Goal: Navigation & Orientation: Find specific page/section

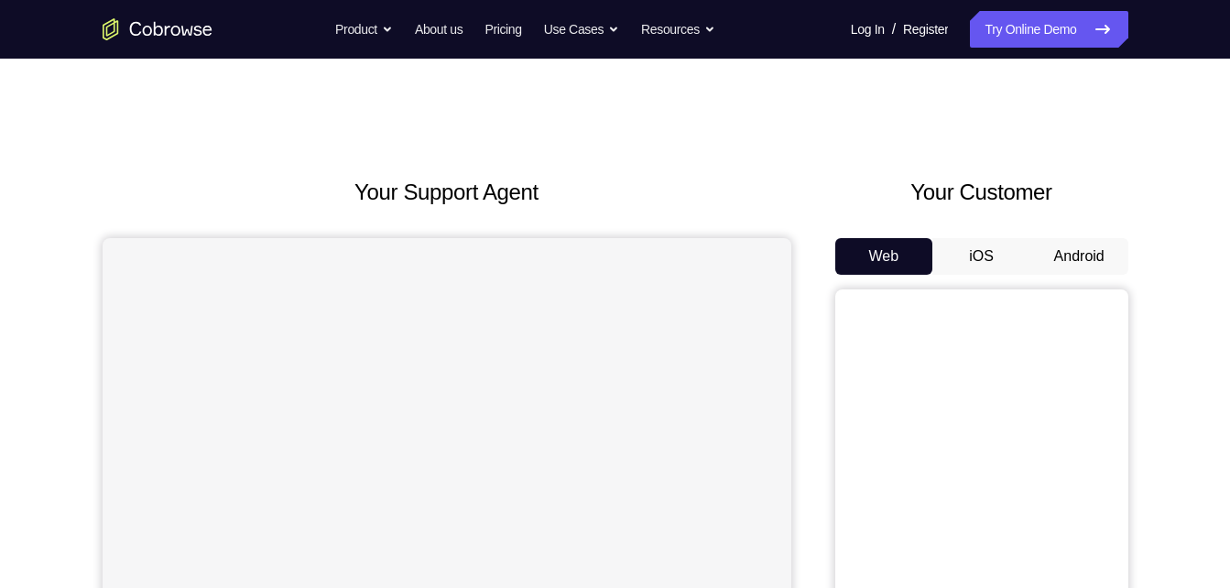
click at [1053, 256] on button "Android" at bounding box center [1080, 256] width 98 height 37
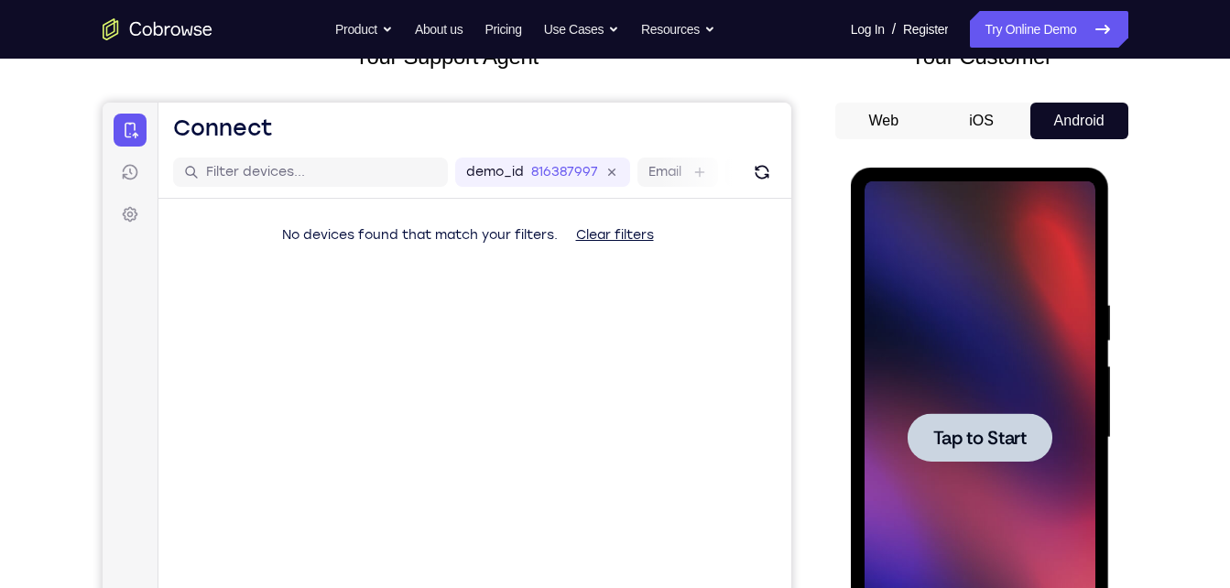
scroll to position [138, 0]
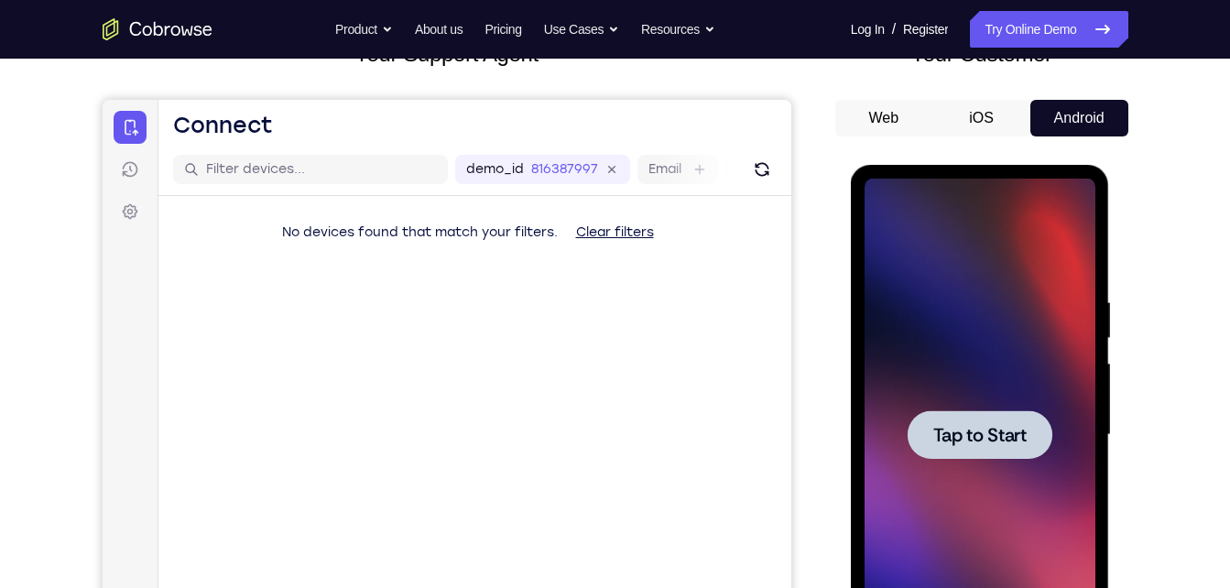
click at [894, 247] on div at bounding box center [980, 435] width 231 height 513
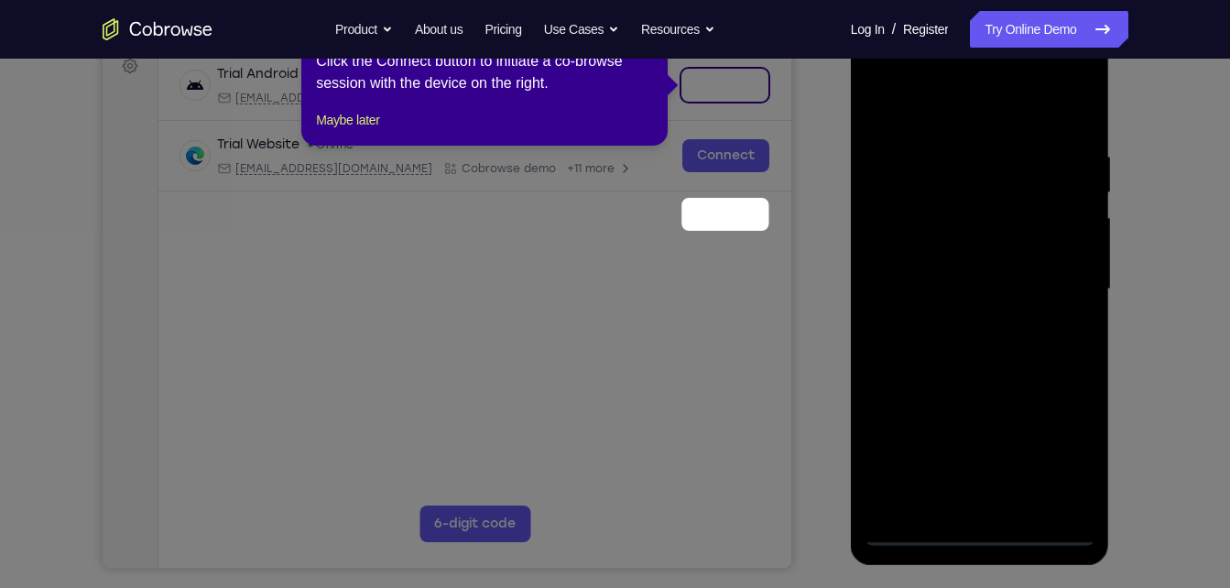
scroll to position [130, 0]
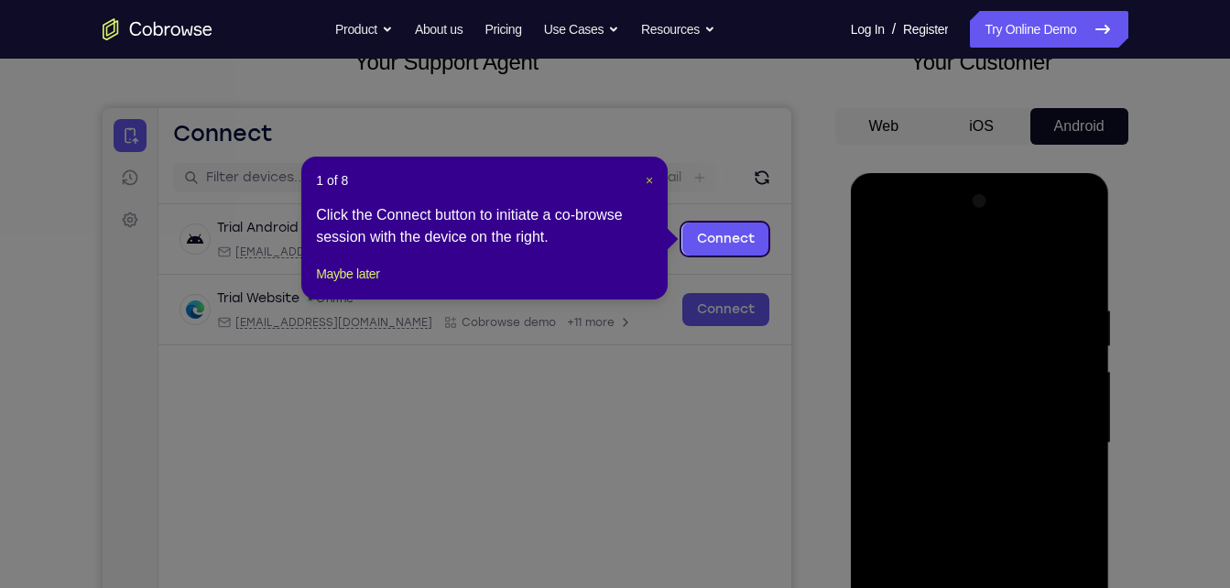
click at [652, 178] on span "×" at bounding box center [649, 180] width 7 height 15
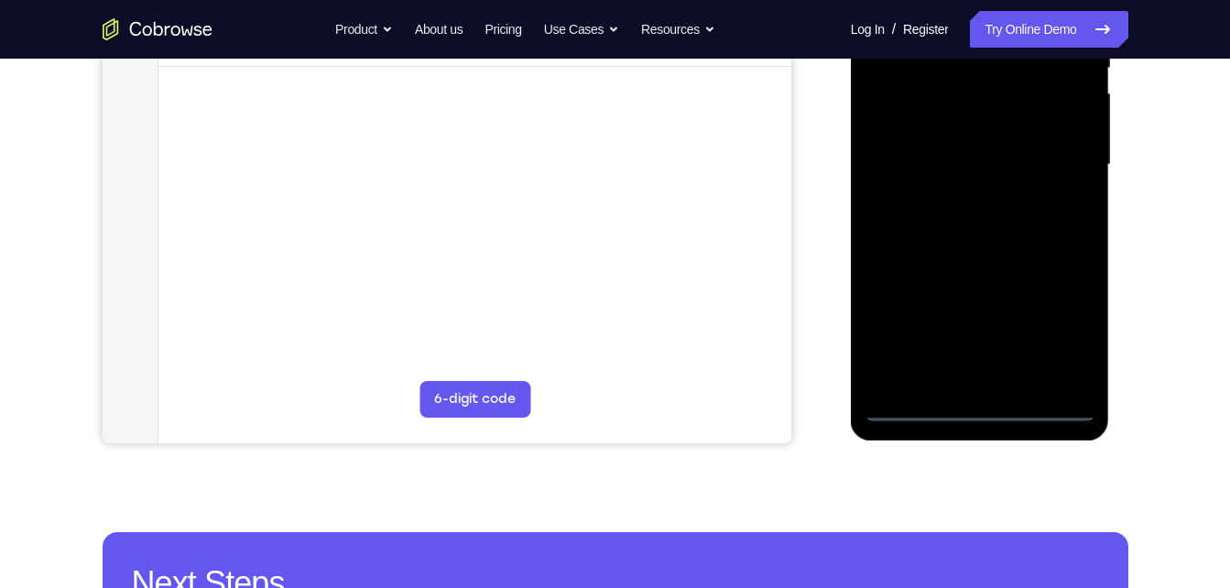
scroll to position [408, 0]
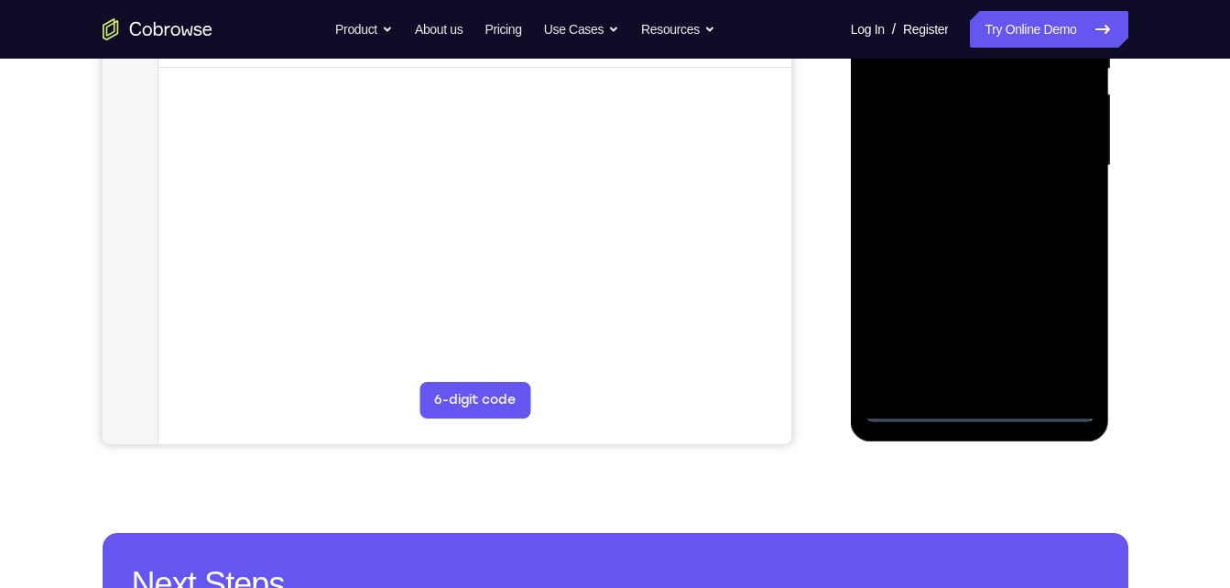
click at [973, 410] on div at bounding box center [980, 165] width 231 height 513
click at [1064, 332] on div at bounding box center [980, 165] width 231 height 513
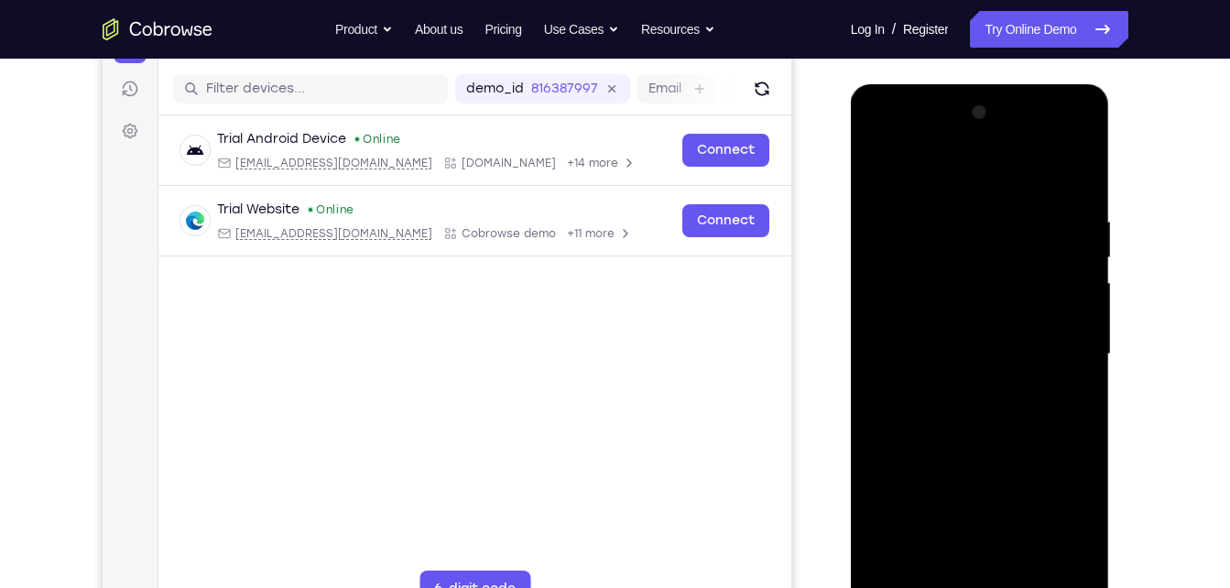
scroll to position [218, 0]
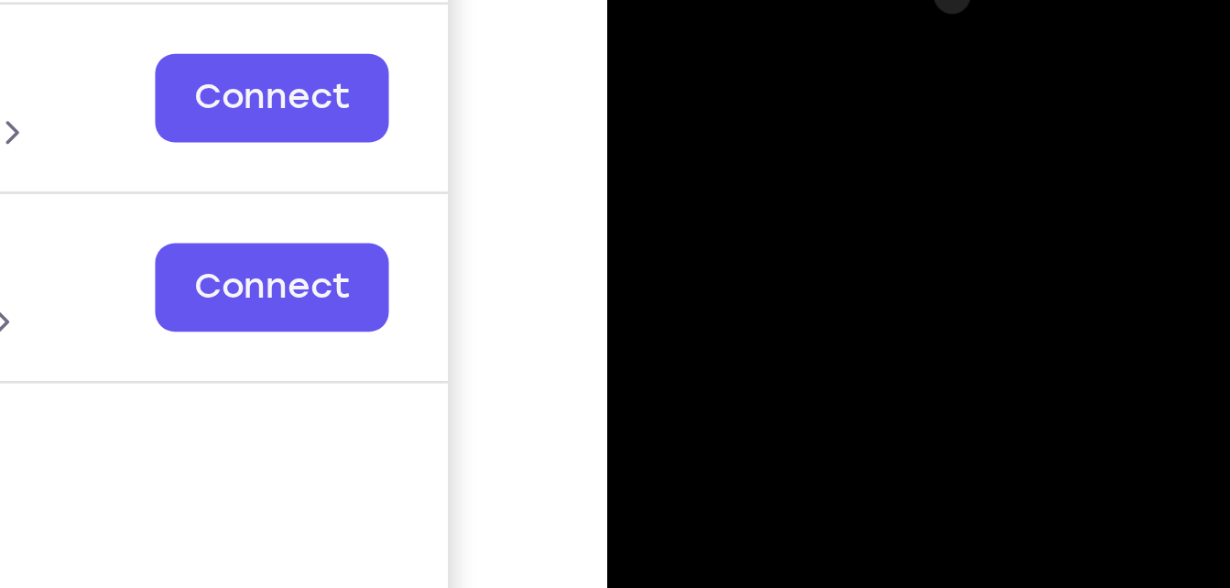
click at [664, 0] on div at bounding box center [736, 192] width 231 height 513
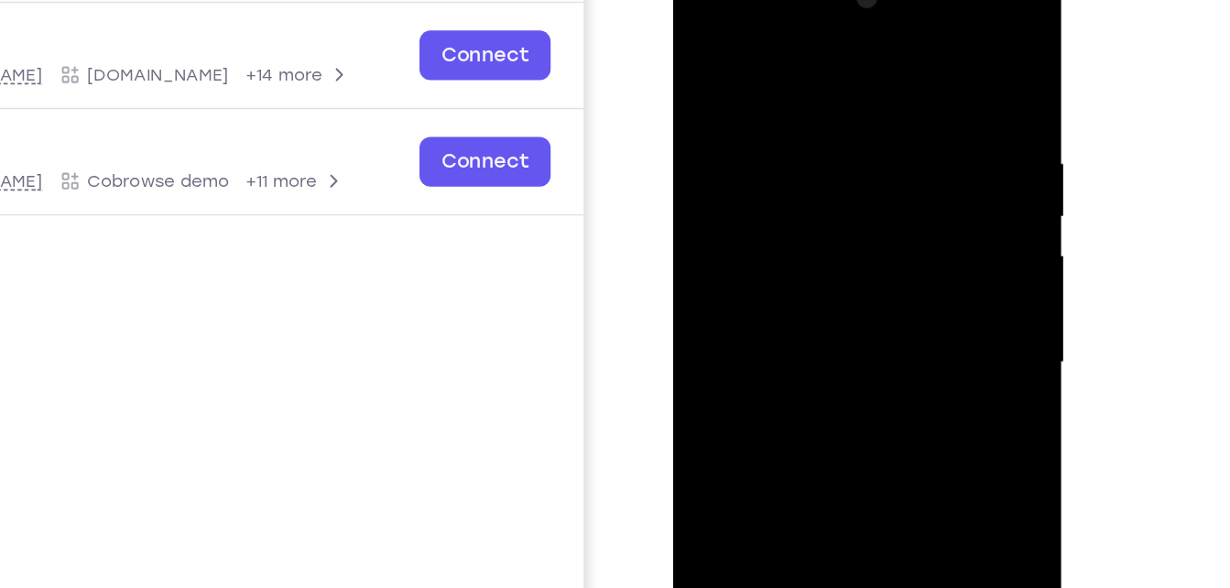
click at [871, 212] on div at bounding box center [802, 226] width 231 height 513
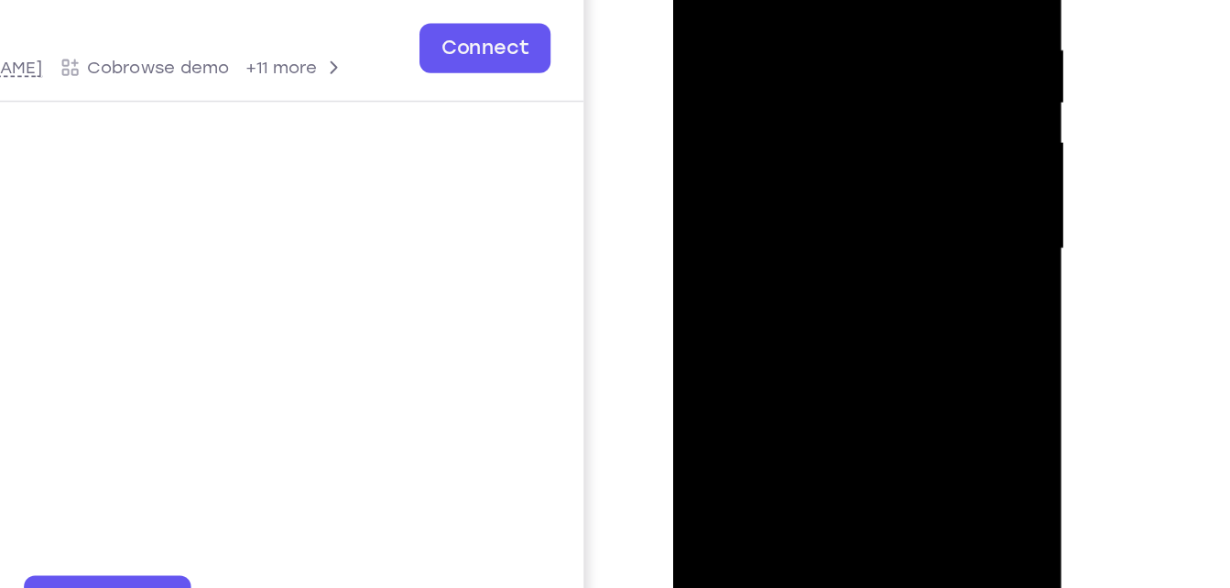
click at [781, 148] on div at bounding box center [802, 113] width 231 height 513
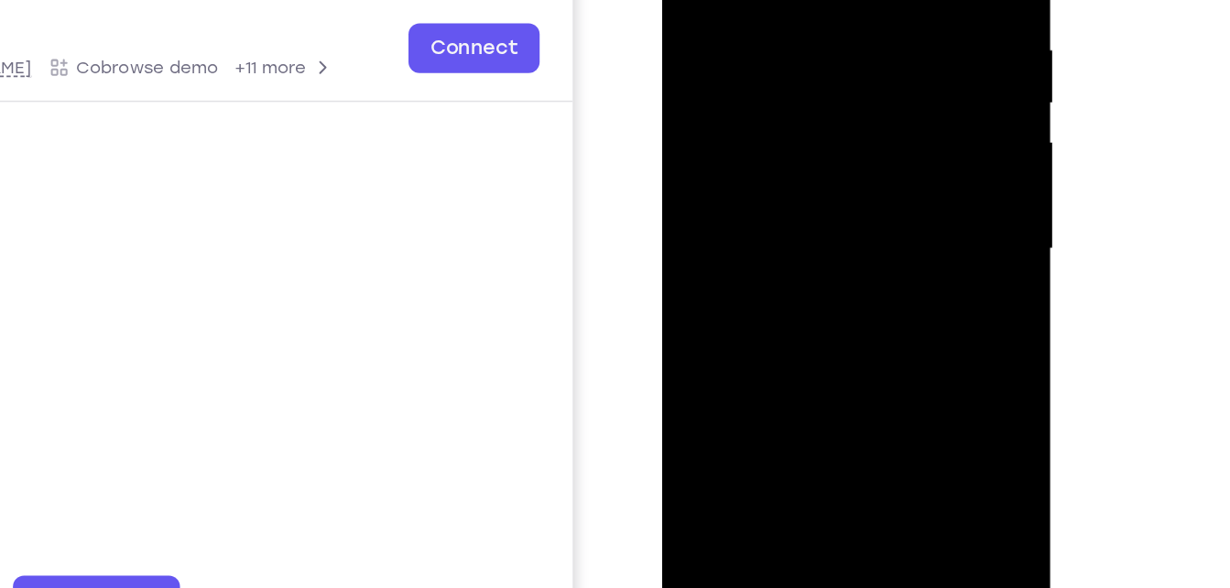
click at [755, 106] on div at bounding box center [791, 113] width 231 height 513
click at [723, 82] on div at bounding box center [791, 113] width 231 height 513
click at [726, 104] on div at bounding box center [791, 113] width 231 height 513
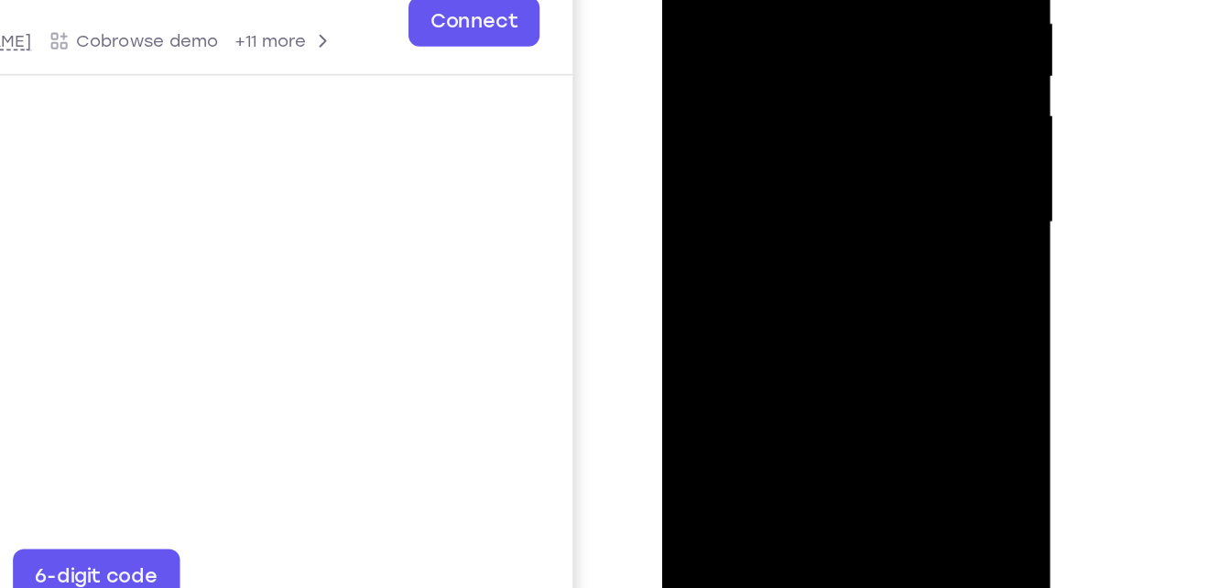
scroll to position [227, 0]
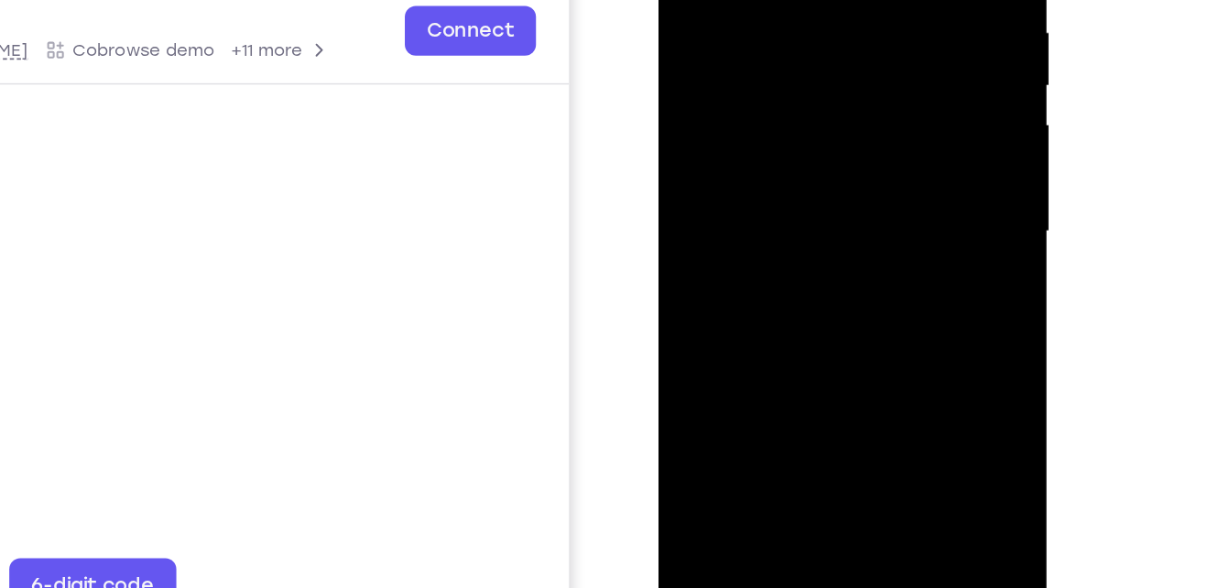
click at [763, 157] on div at bounding box center [787, 95] width 231 height 513
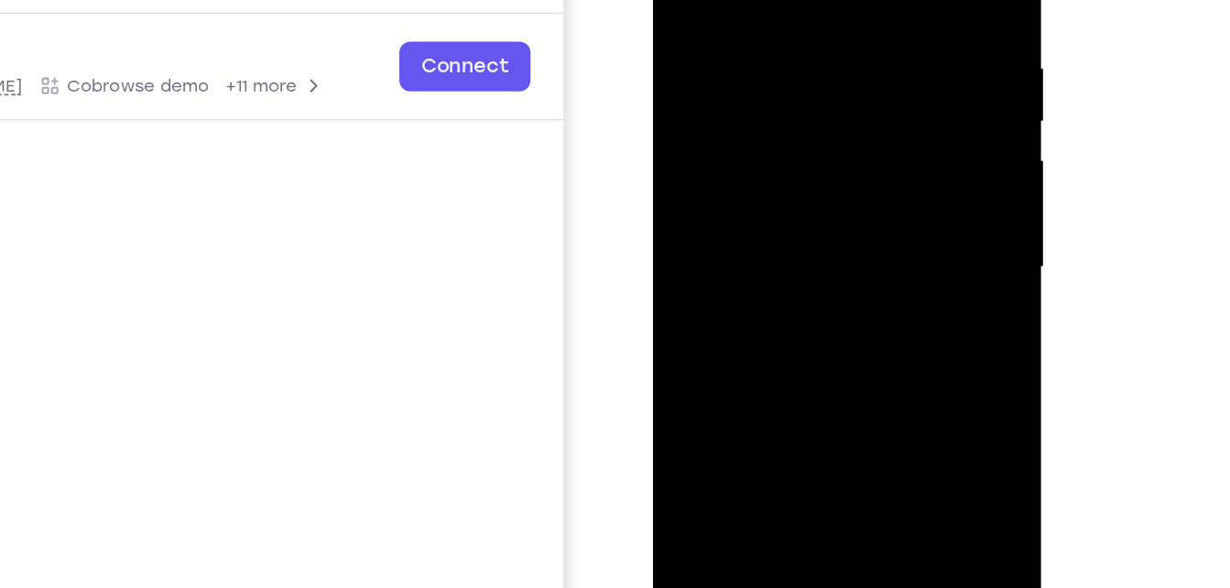
click at [795, 178] on div at bounding box center [782, 130] width 231 height 513
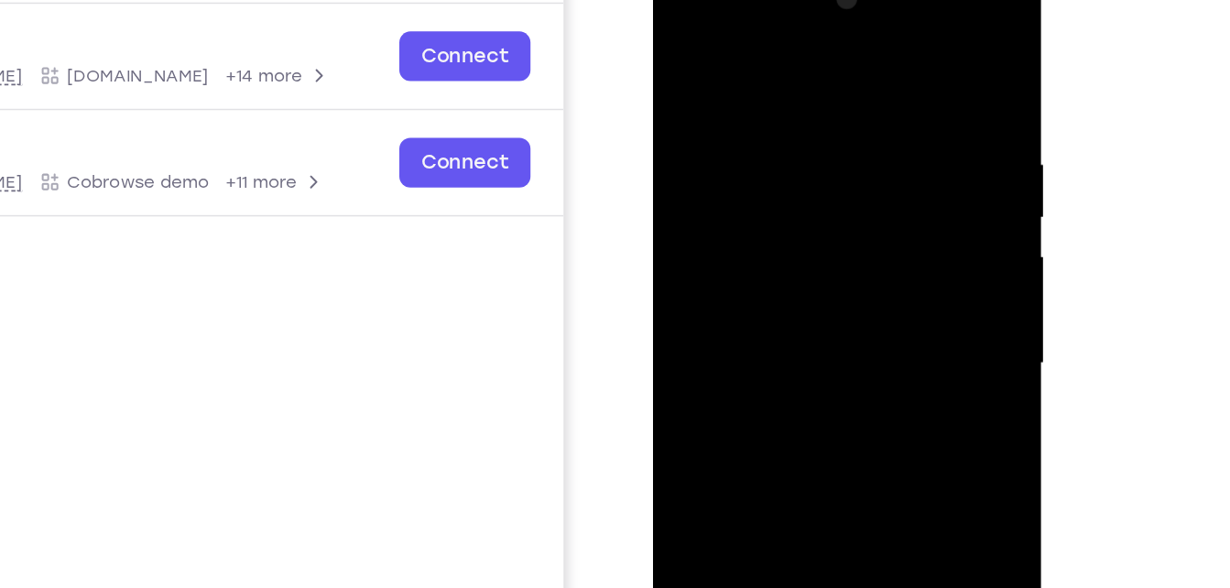
drag, startPoint x: 755, startPoint y: 60, endPoint x: 725, endPoint y: -60, distance: 122.9
click at [725, 0] on html "Online web based iOS Simulators and Android Emulators. Run iPhone, iPad, Mobile…" at bounding box center [783, 233] width 261 height 550
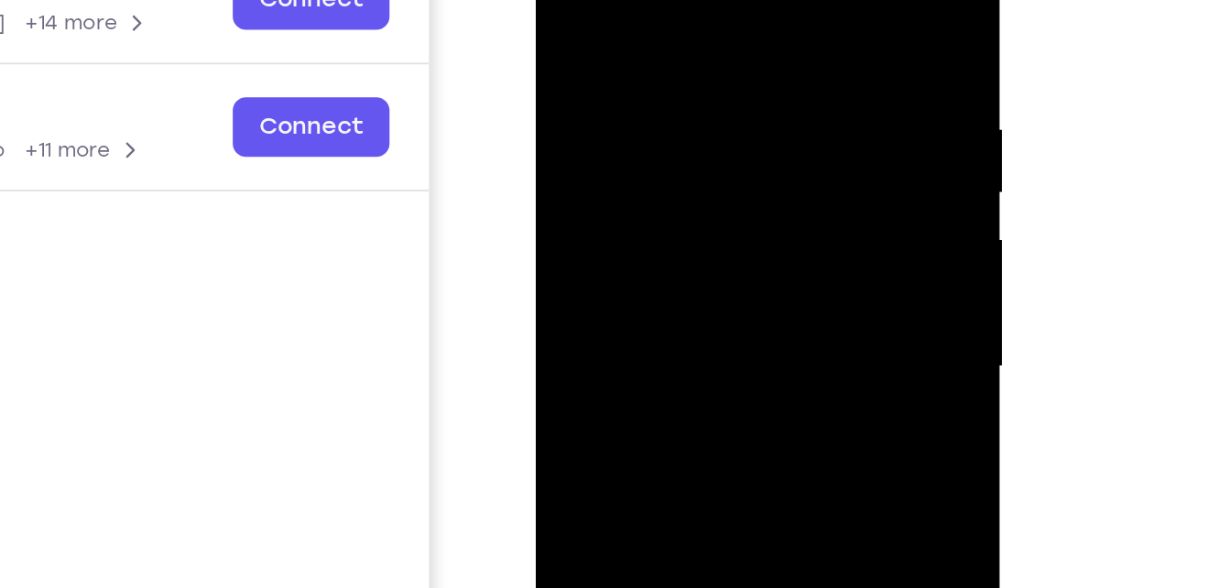
click at [762, 0] on div at bounding box center [665, 152] width 231 height 513
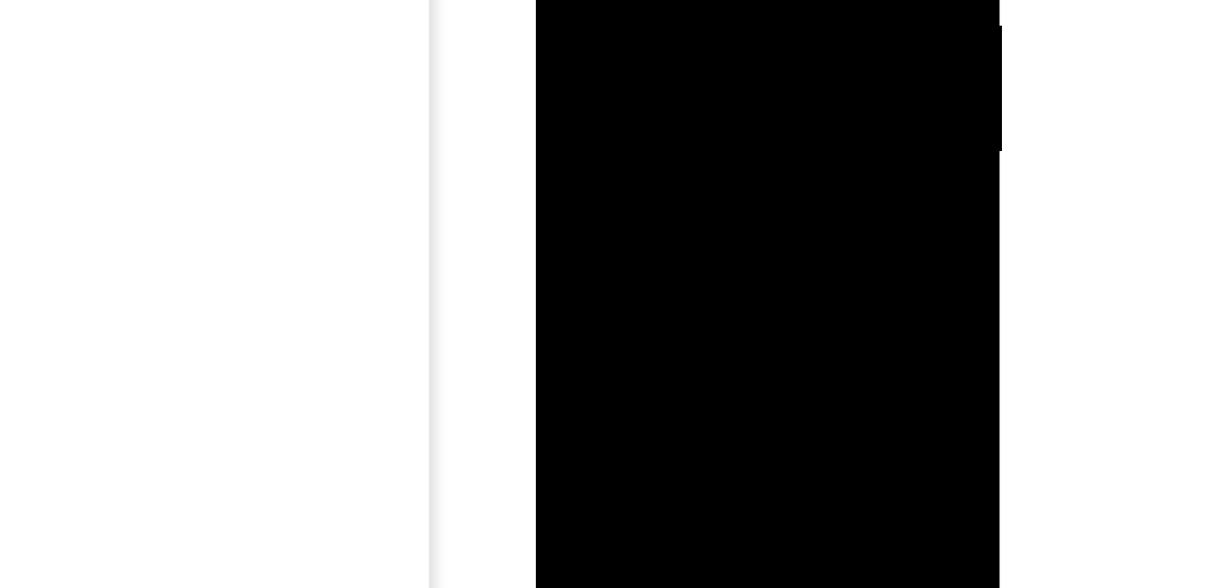
scroll to position [272, 0]
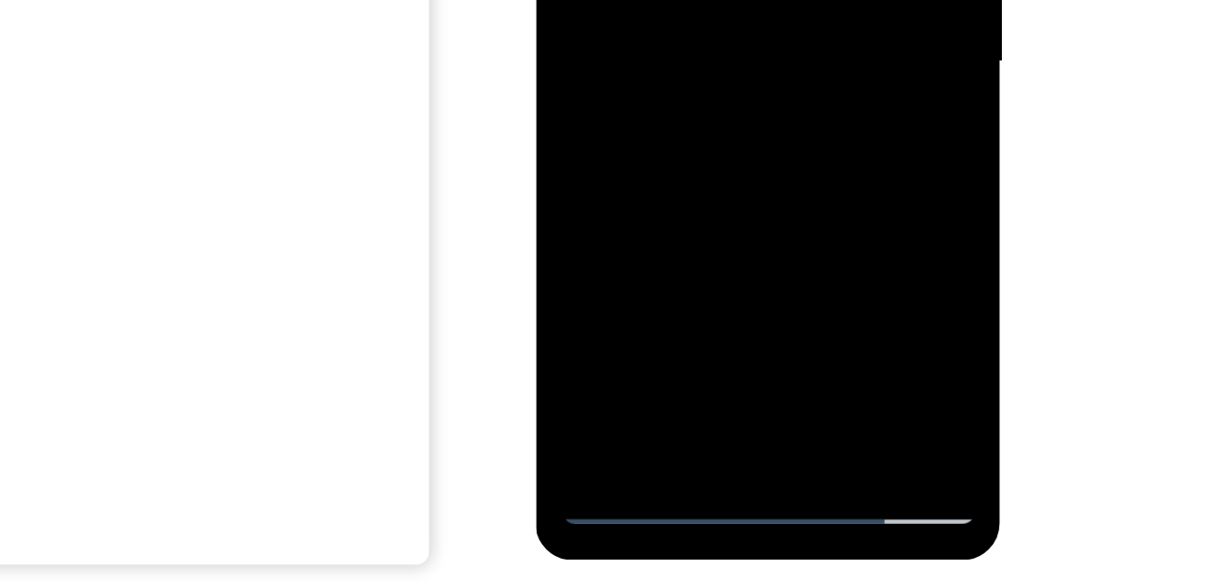
scroll to position [279, 0]
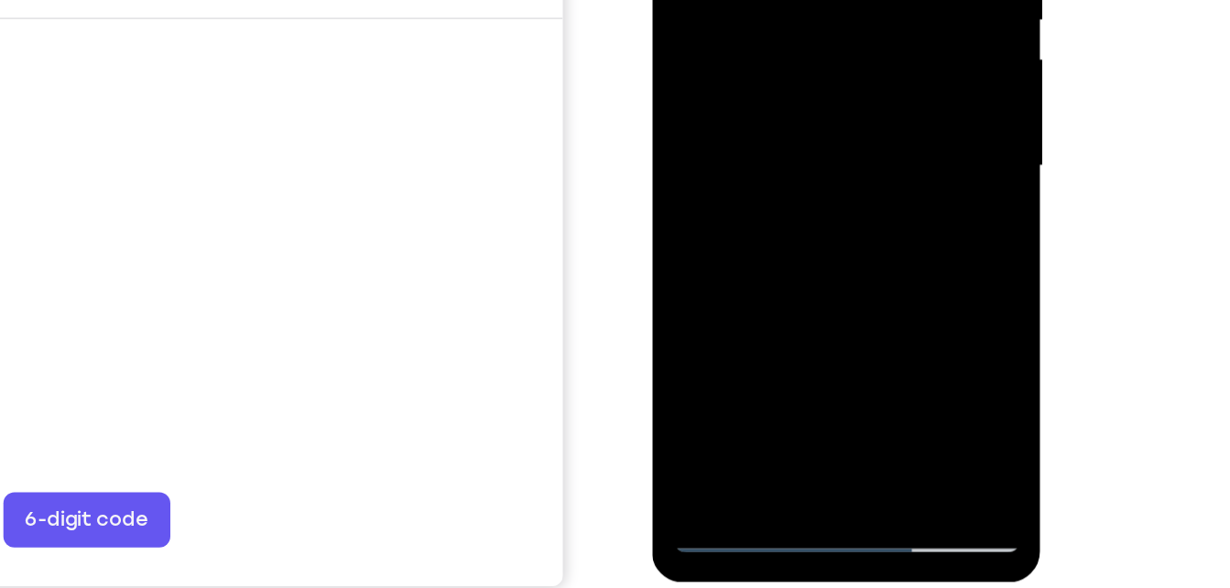
click at [736, 235] on div at bounding box center [781, 30] width 231 height 513
drag, startPoint x: 769, startPoint y: 208, endPoint x: 739, endPoint y: 60, distance: 150.4
click at [739, 60] on div at bounding box center [781, 30] width 231 height 513
drag, startPoint x: 797, startPoint y: 210, endPoint x: 771, endPoint y: 158, distance: 58.6
click at [771, 158] on div at bounding box center [781, 30] width 231 height 513
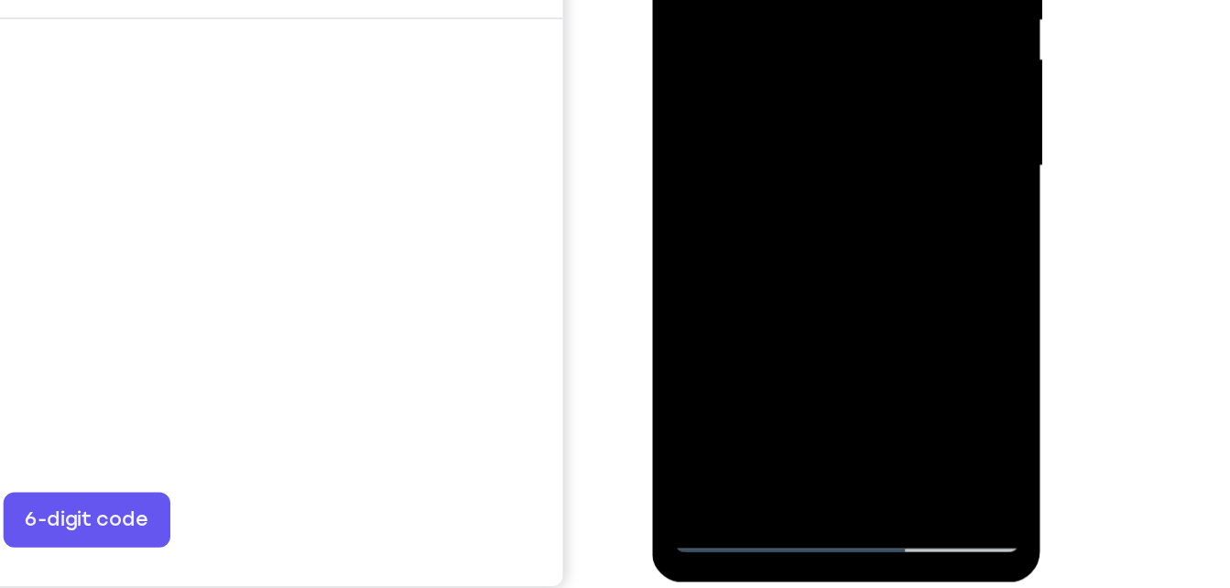
click at [778, 194] on div at bounding box center [781, 30] width 231 height 513
click at [778, 195] on div at bounding box center [781, 30] width 231 height 513
click at [867, 61] on div at bounding box center [781, 30] width 231 height 513
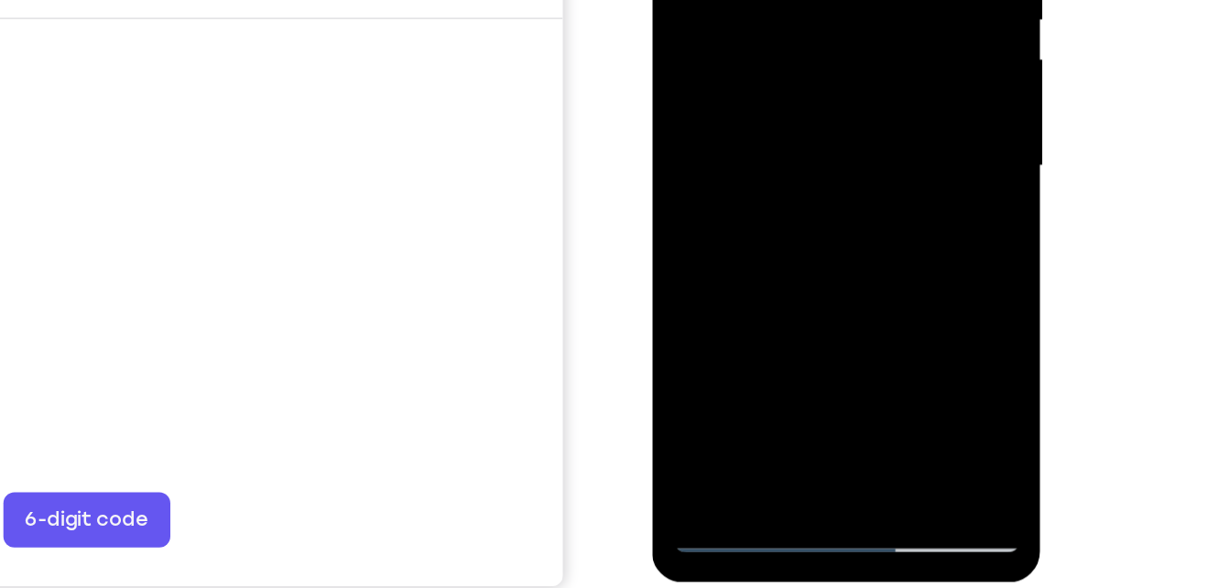
click at [705, 269] on div at bounding box center [781, 30] width 231 height 513
drag, startPoint x: 705, startPoint y: 268, endPoint x: 756, endPoint y: 68, distance: 206.0
click at [756, 68] on div at bounding box center [781, 30] width 231 height 513
click at [880, 202] on div at bounding box center [781, 30] width 231 height 513
click at [869, 72] on div at bounding box center [781, 30] width 231 height 513
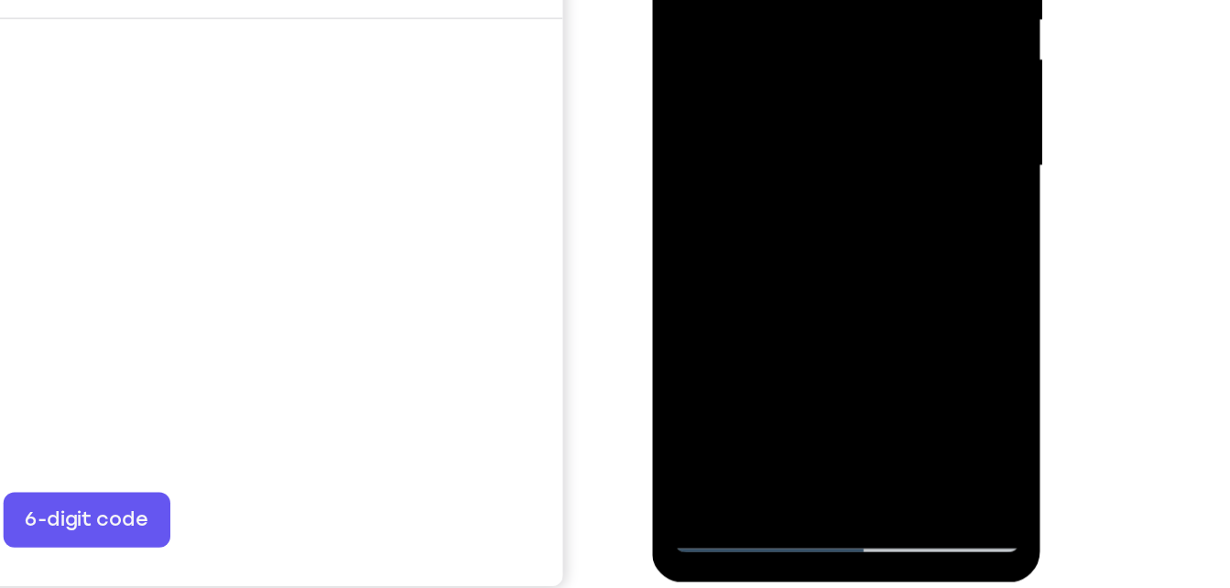
click at [721, 277] on div at bounding box center [781, 30] width 231 height 513
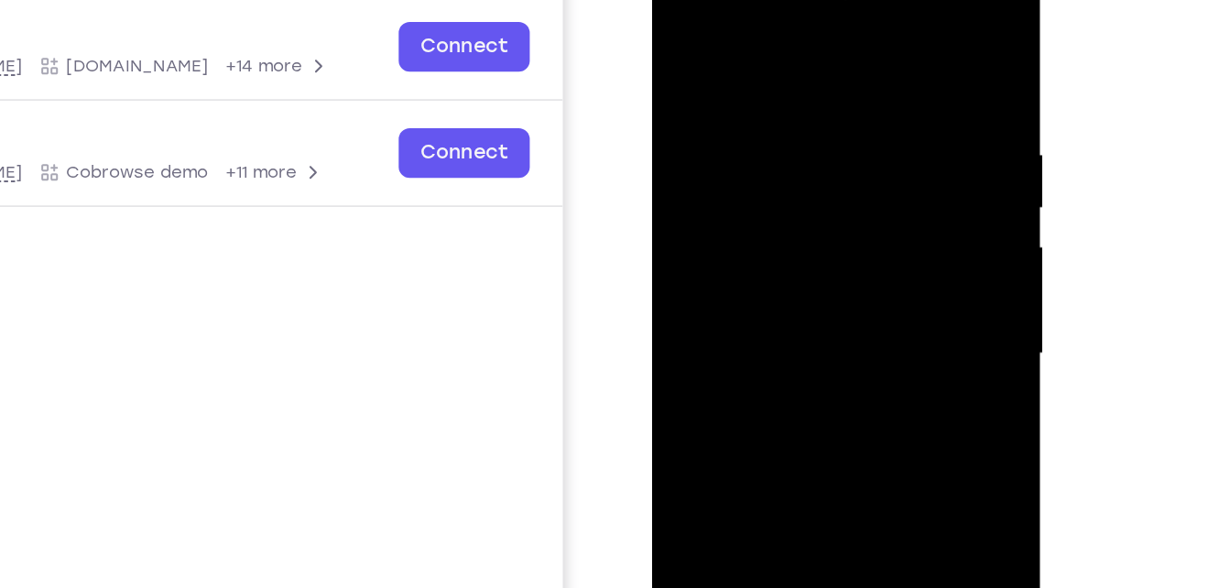
click at [767, 92] on div at bounding box center [781, 218] width 231 height 513
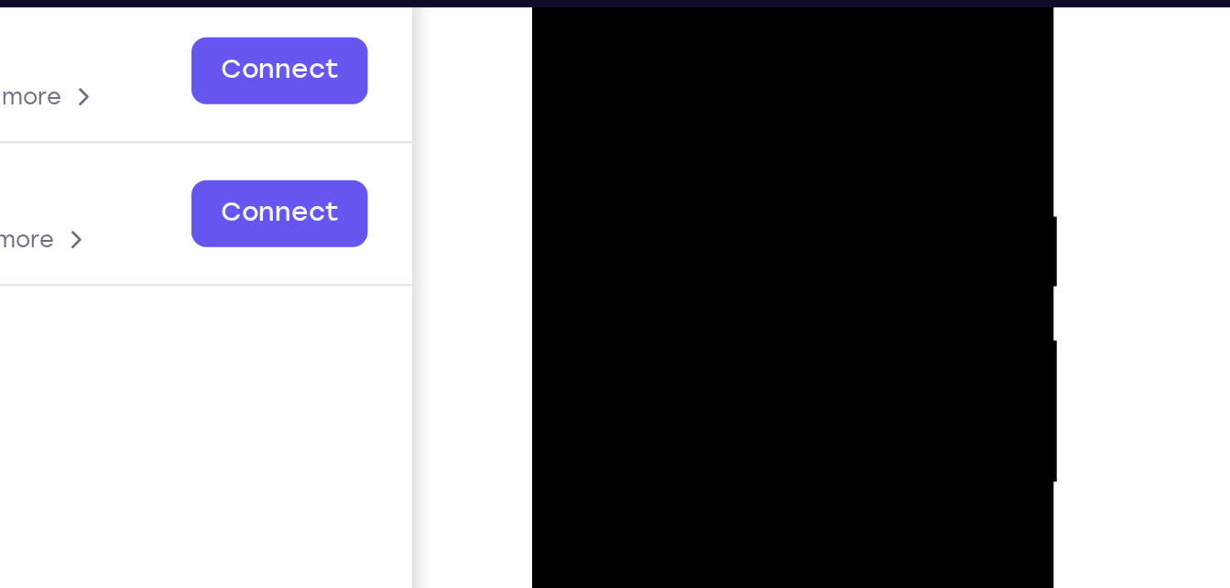
click at [739, 61] on div at bounding box center [661, 207] width 231 height 513
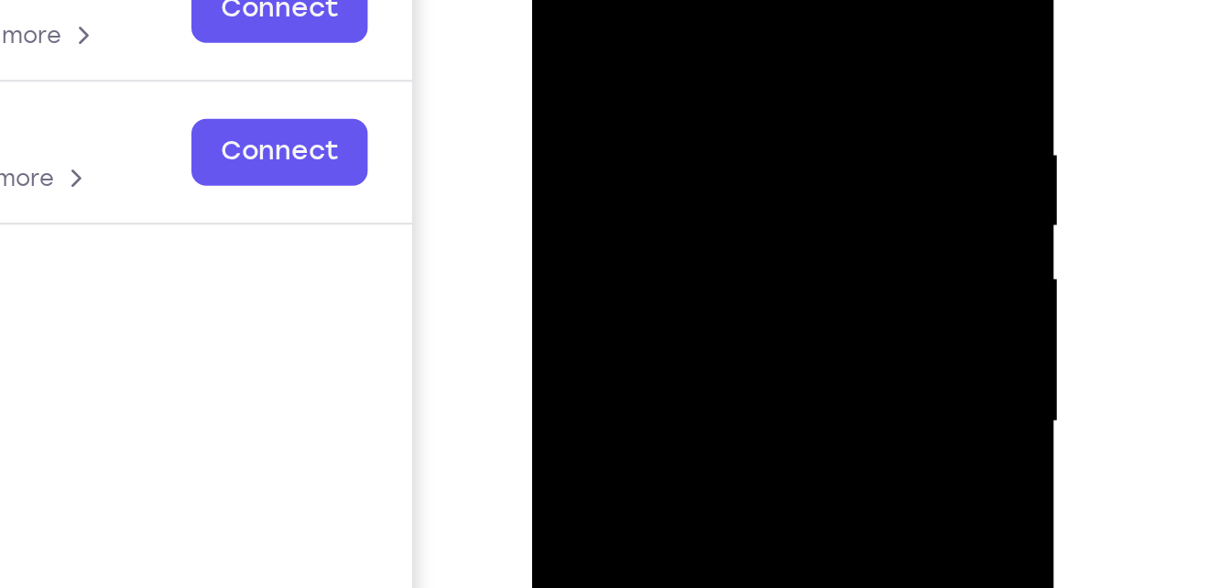
click at [758, 0] on div at bounding box center [661, 146] width 231 height 513
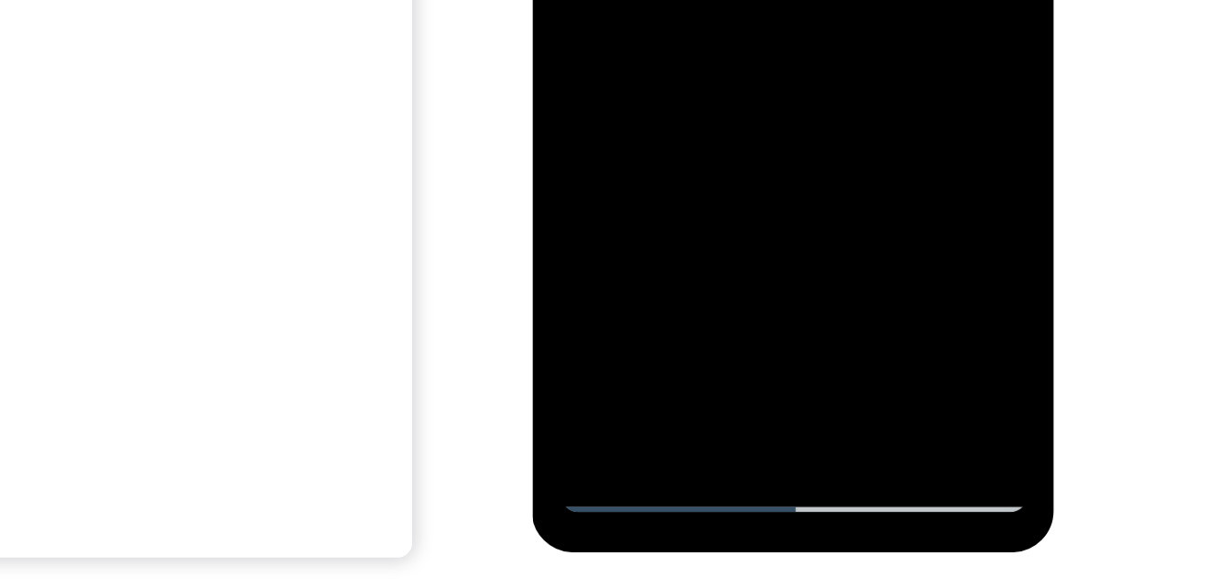
scroll to position [288, 0]
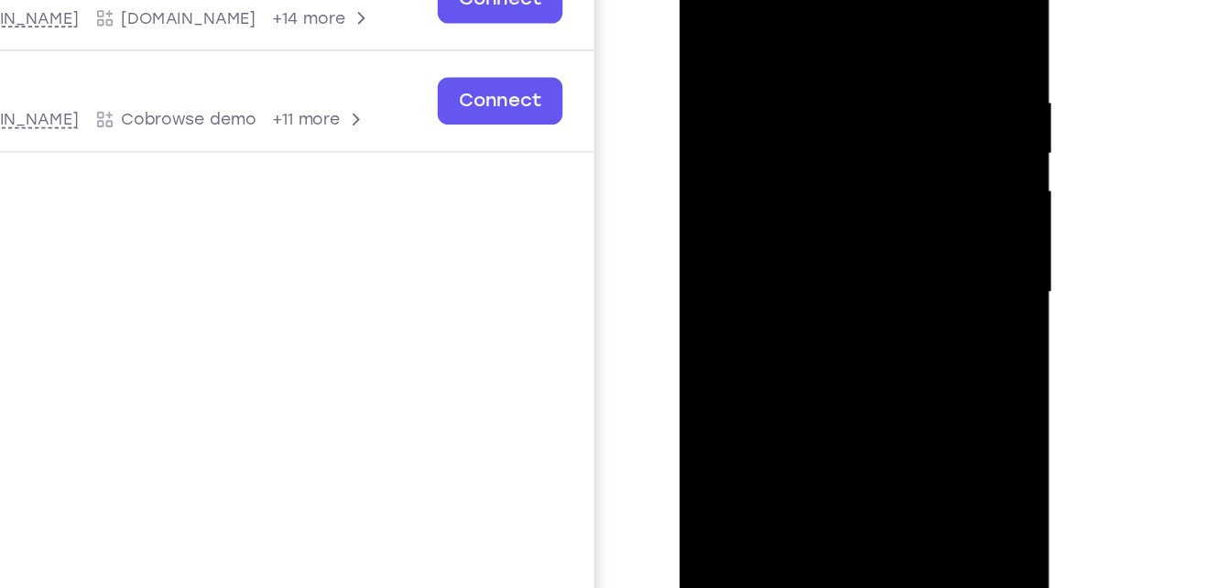
click at [846, 53] on div at bounding box center [809, 175] width 231 height 513
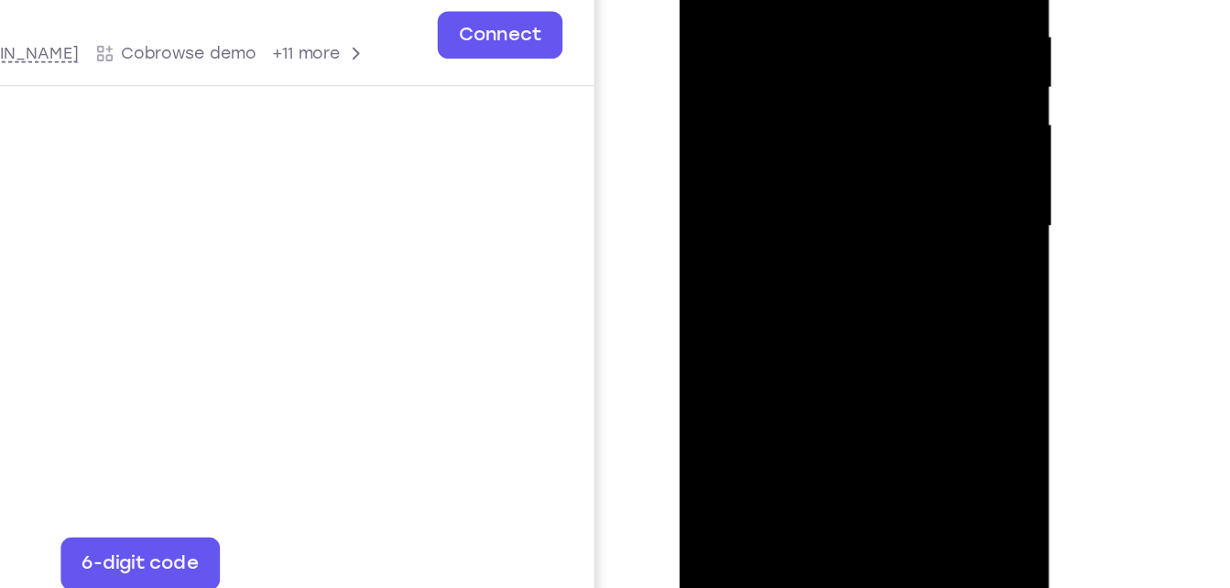
click at [765, 118] on div at bounding box center [809, 109] width 231 height 513
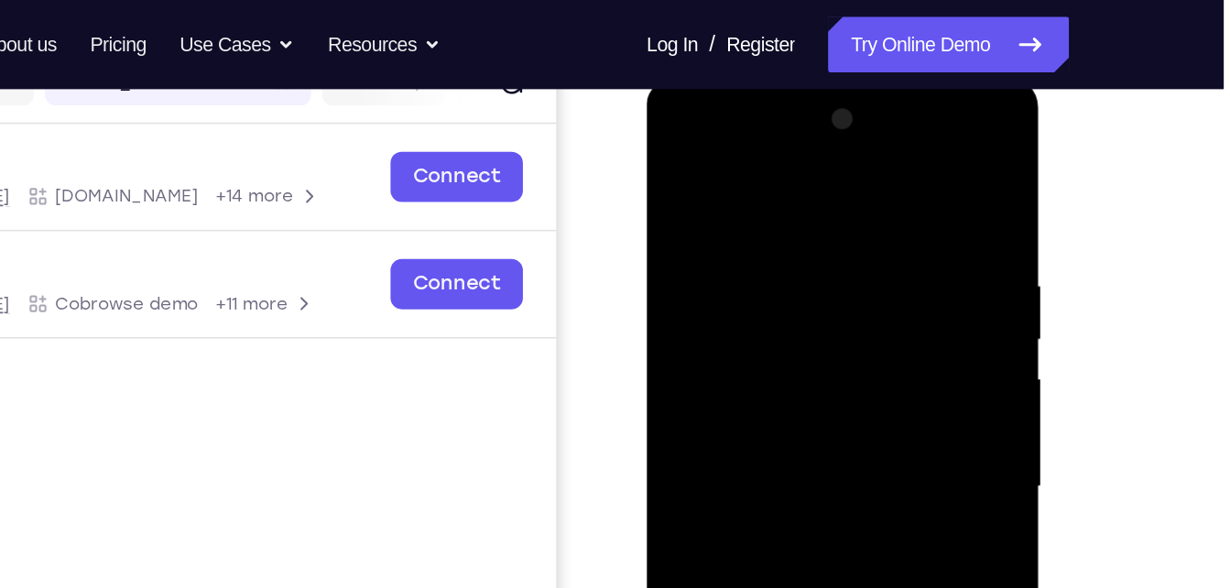
scroll to position [252, 0]
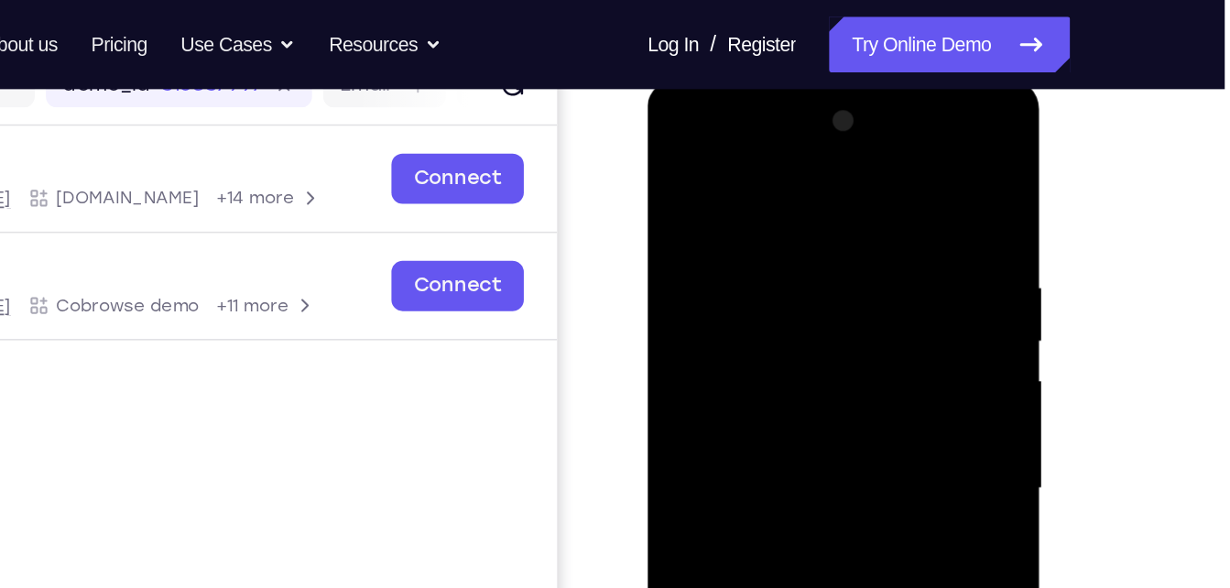
click at [883, 114] on div at bounding box center [776, 348] width 231 height 513
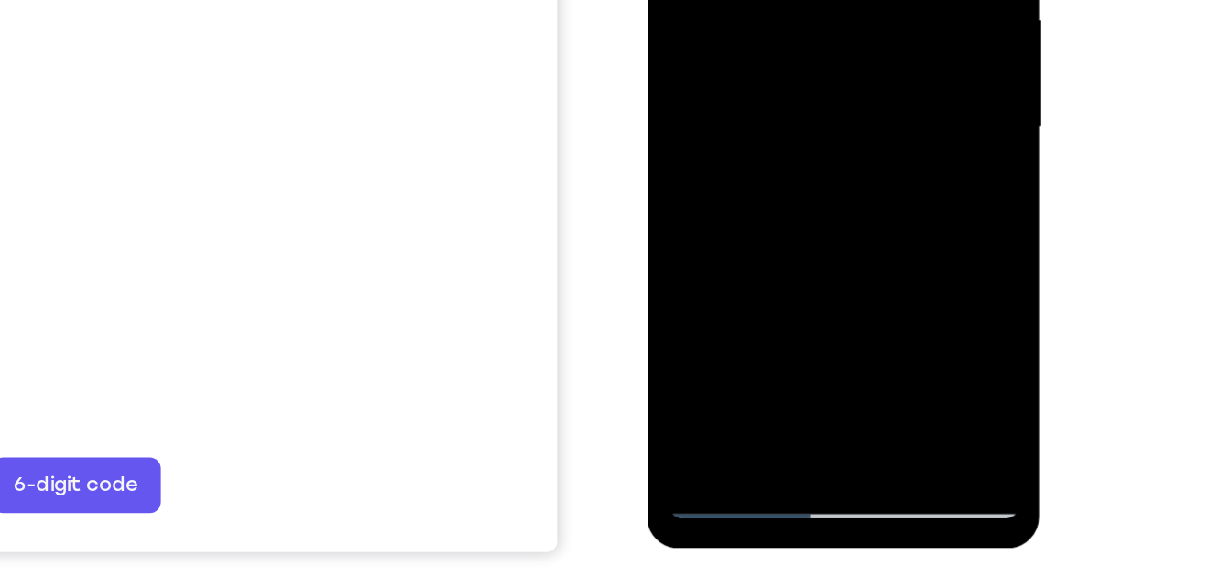
scroll to position [287, 0]
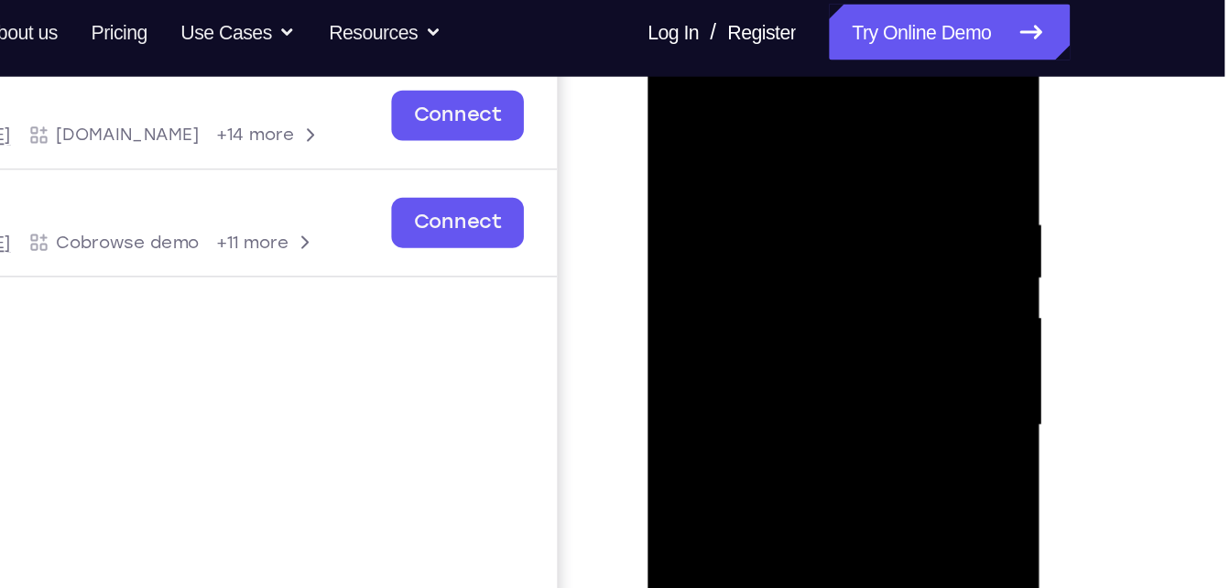
scroll to position [227, 0]
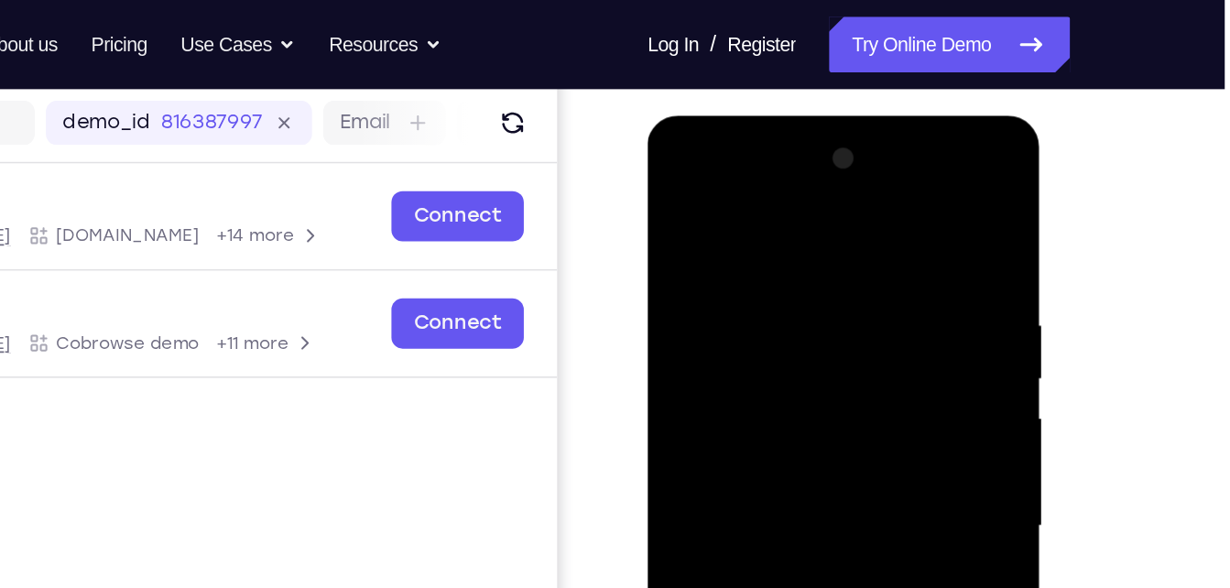
click at [880, 149] on div at bounding box center [776, 385] width 231 height 513
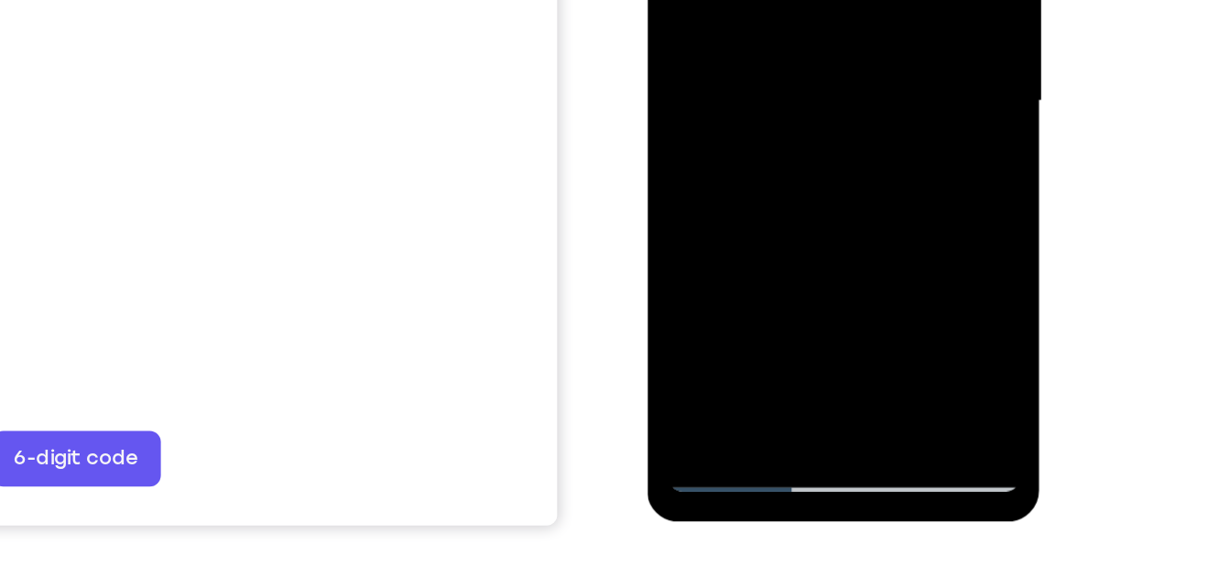
scroll to position [306, 0]
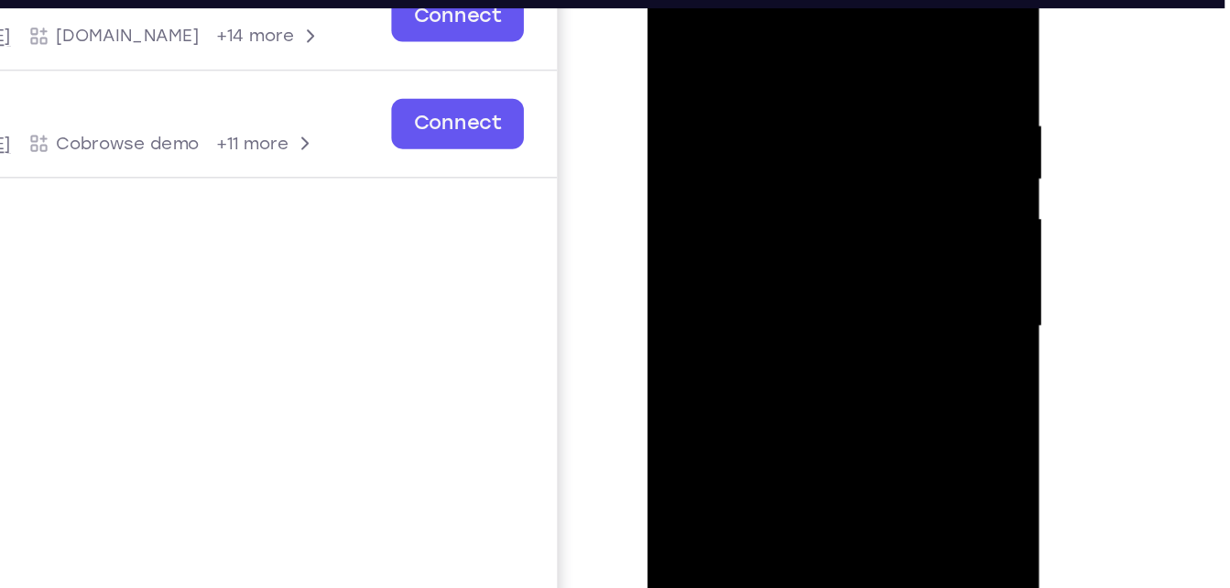
click at [675, 0] on div at bounding box center [776, 186] width 231 height 513
